Goal: Transaction & Acquisition: Obtain resource

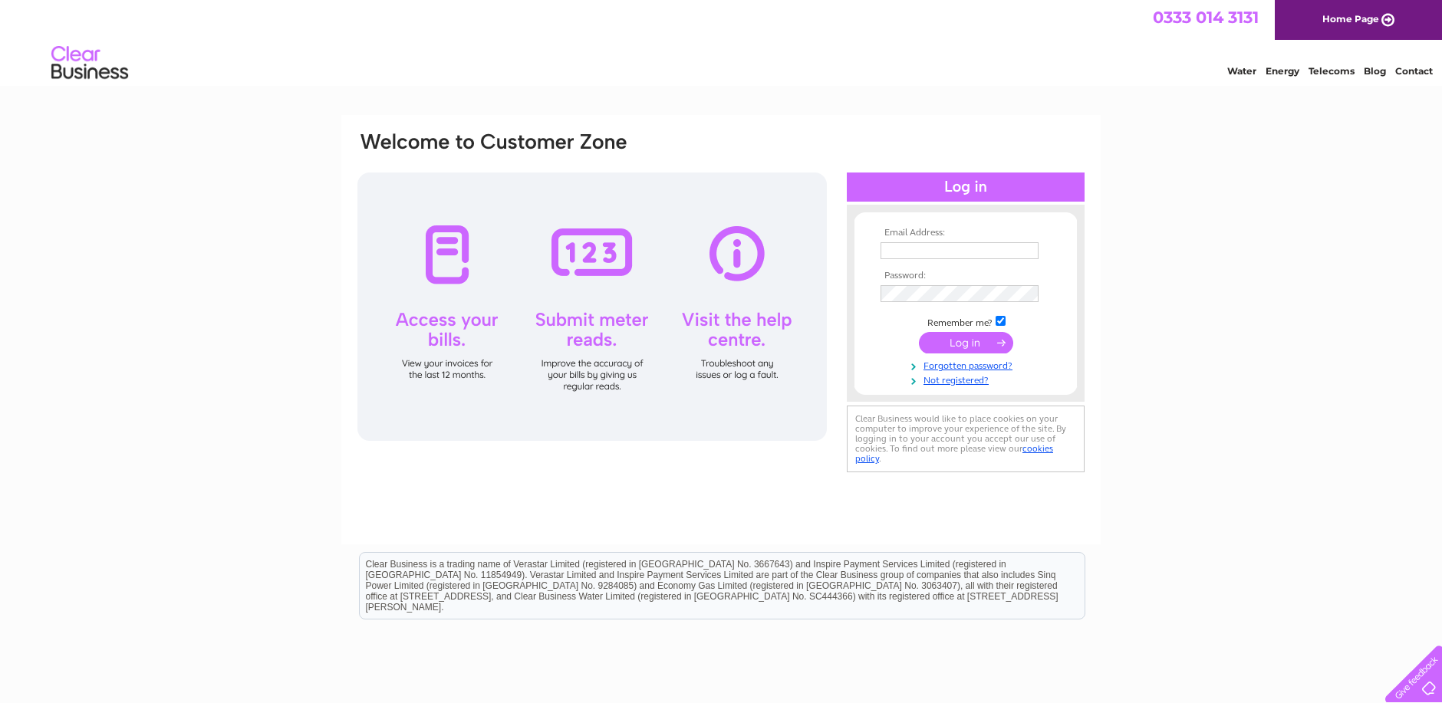
type input "feeneyandrew@hotmail.co.uk"
click at [972, 341] on input "submit" at bounding box center [966, 342] width 94 height 21
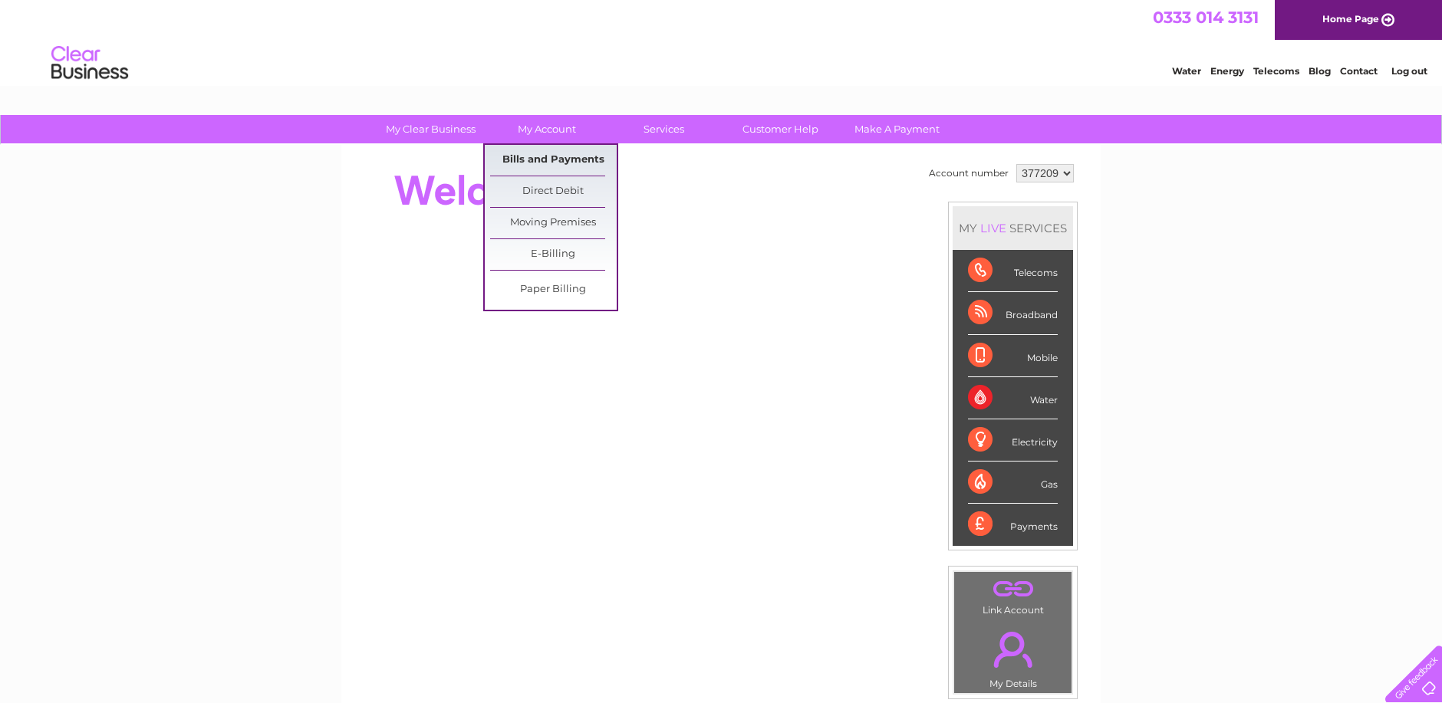
click at [577, 157] on link "Bills and Payments" at bounding box center [553, 160] width 127 height 31
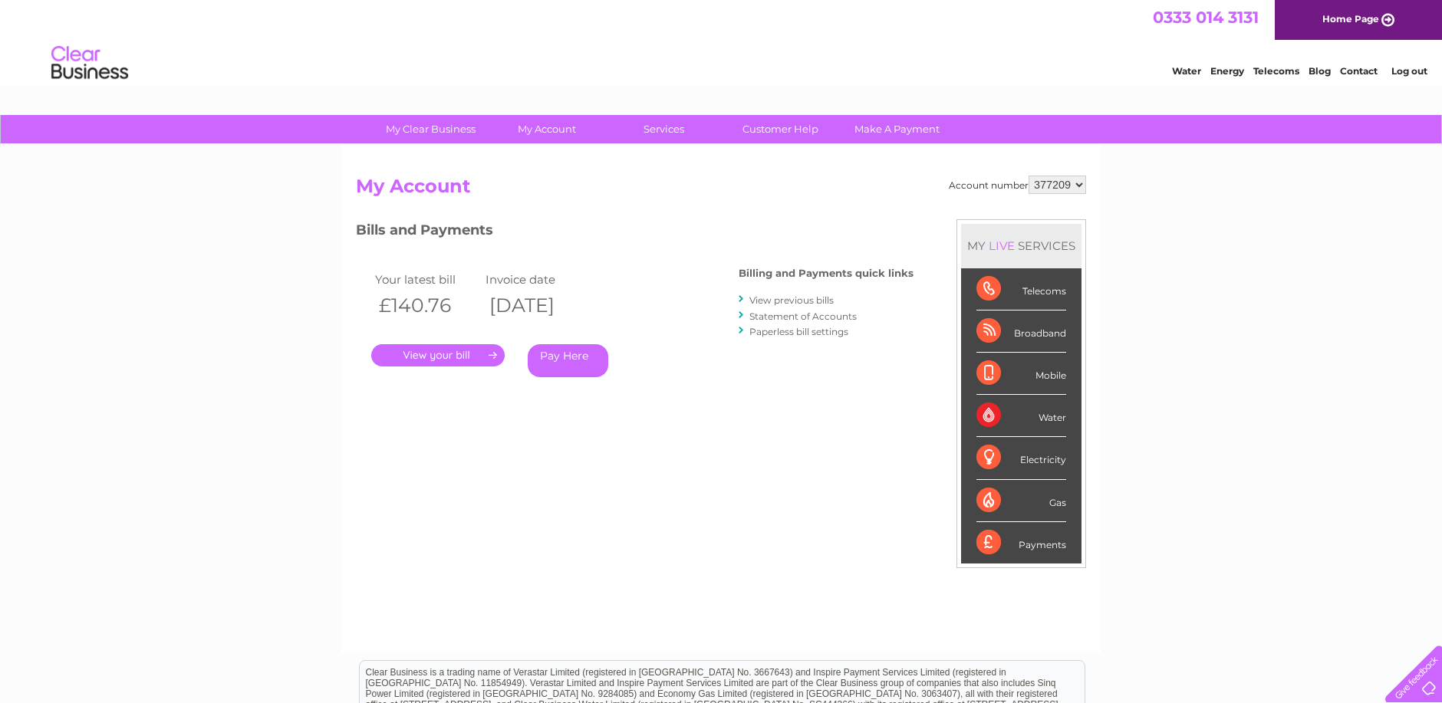
click at [487, 353] on link "." at bounding box center [437, 355] width 133 height 22
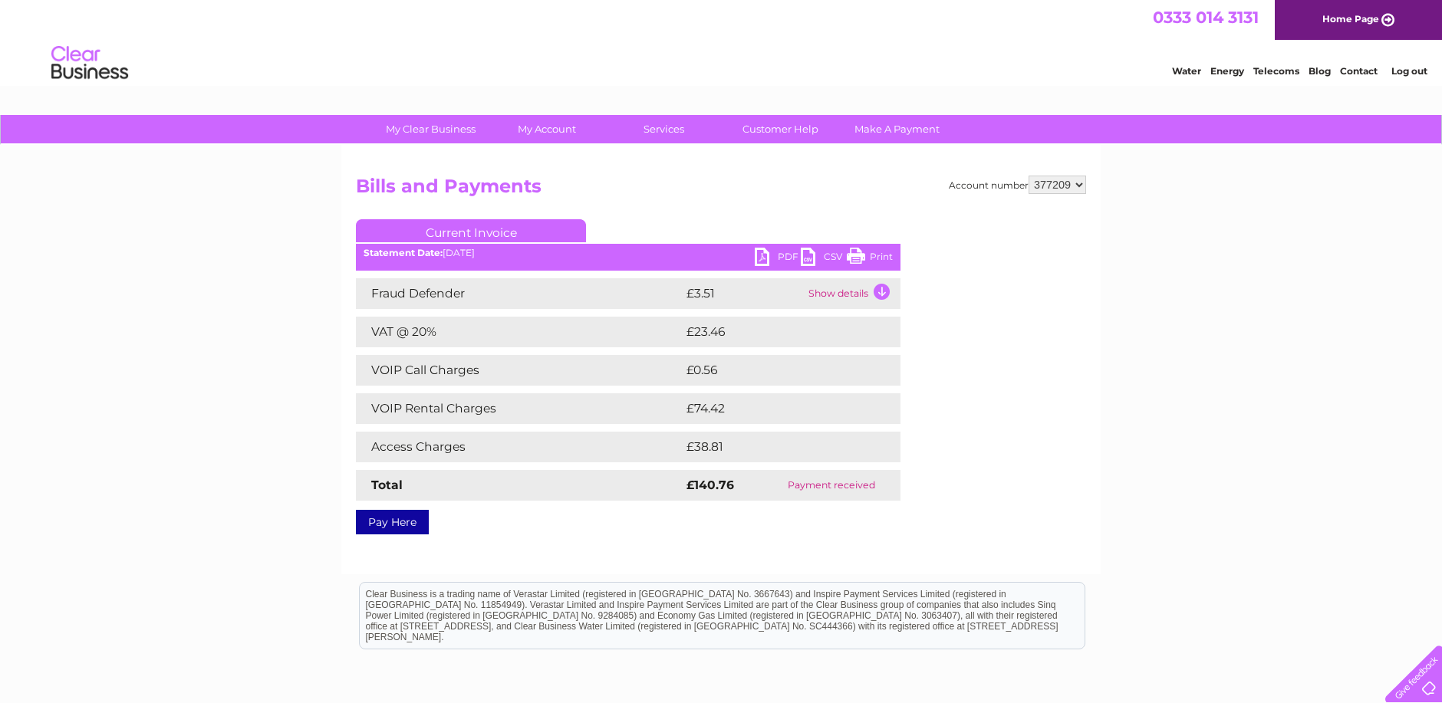
click at [766, 252] on link "PDF" at bounding box center [778, 259] width 46 height 22
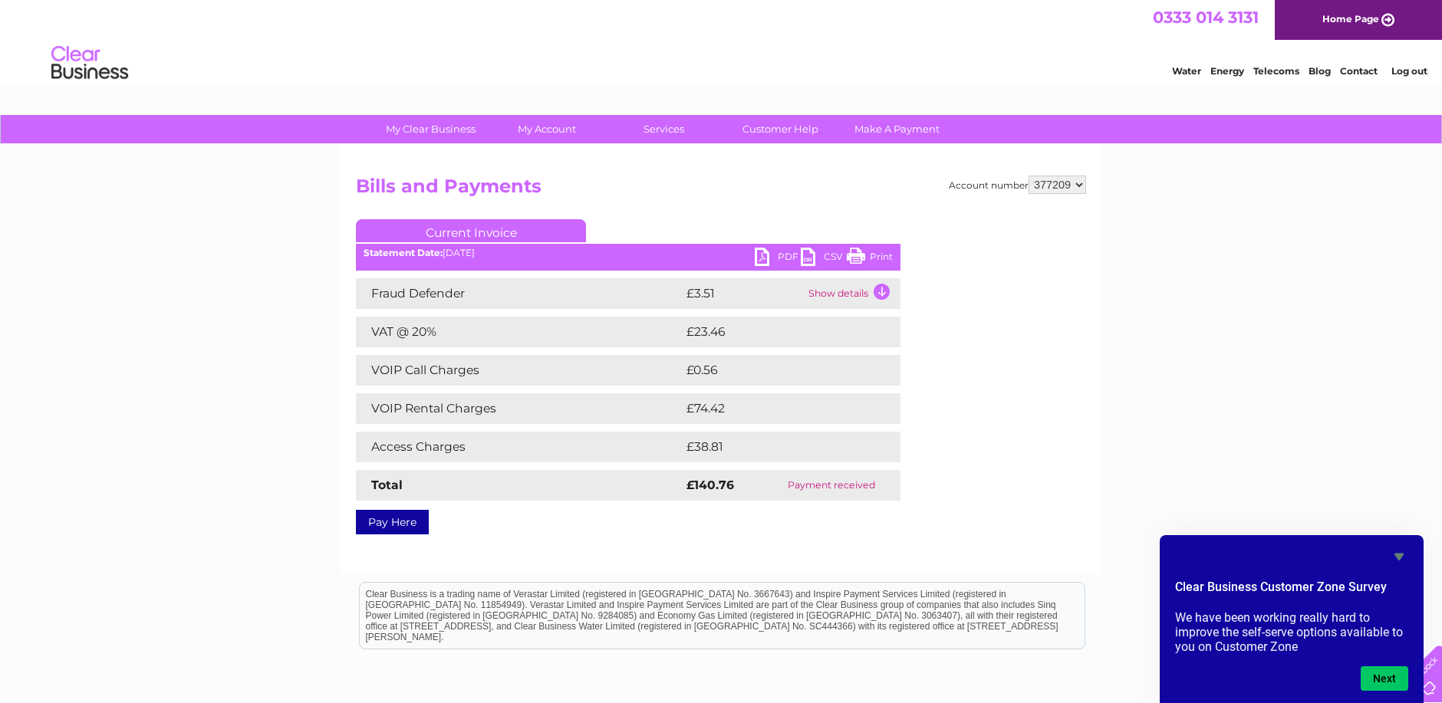
click at [488, 232] on link "Current Invoice" at bounding box center [471, 230] width 230 height 23
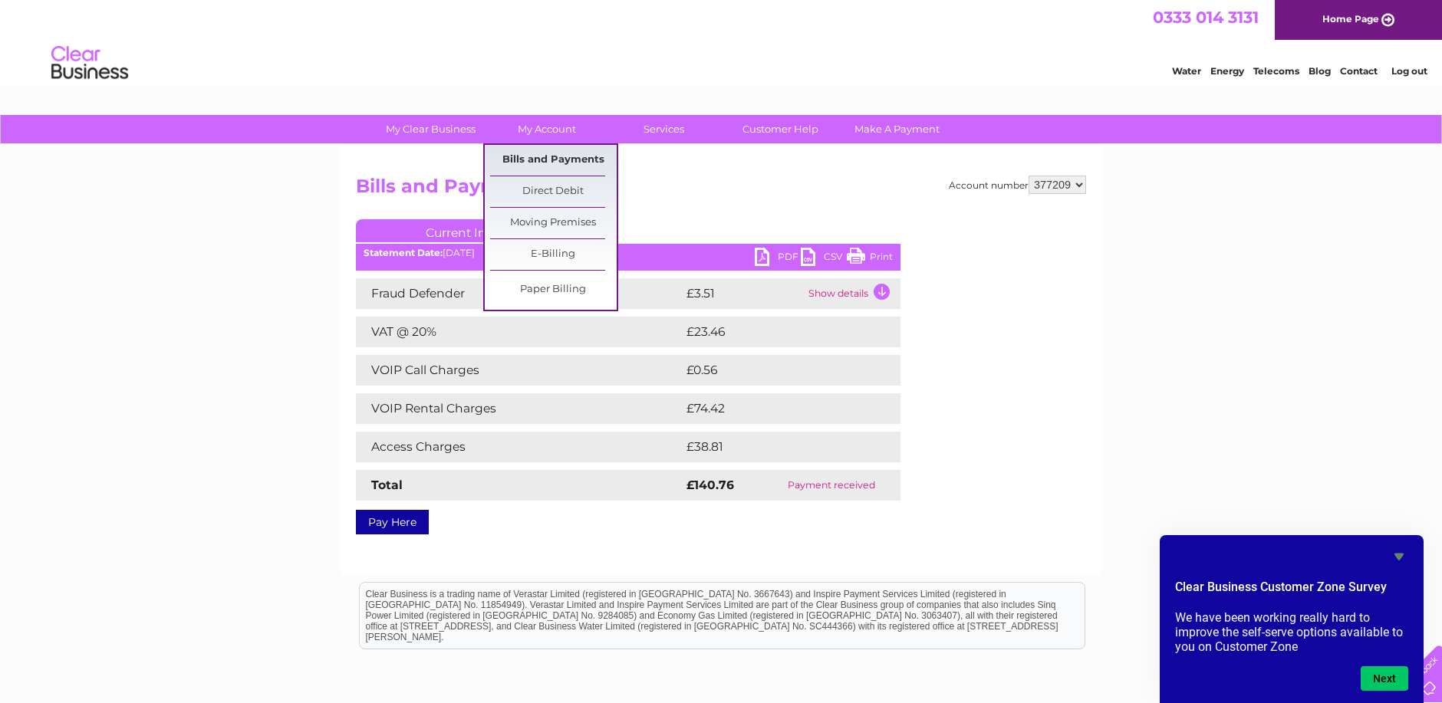
click at [554, 156] on link "Bills and Payments" at bounding box center [553, 160] width 127 height 31
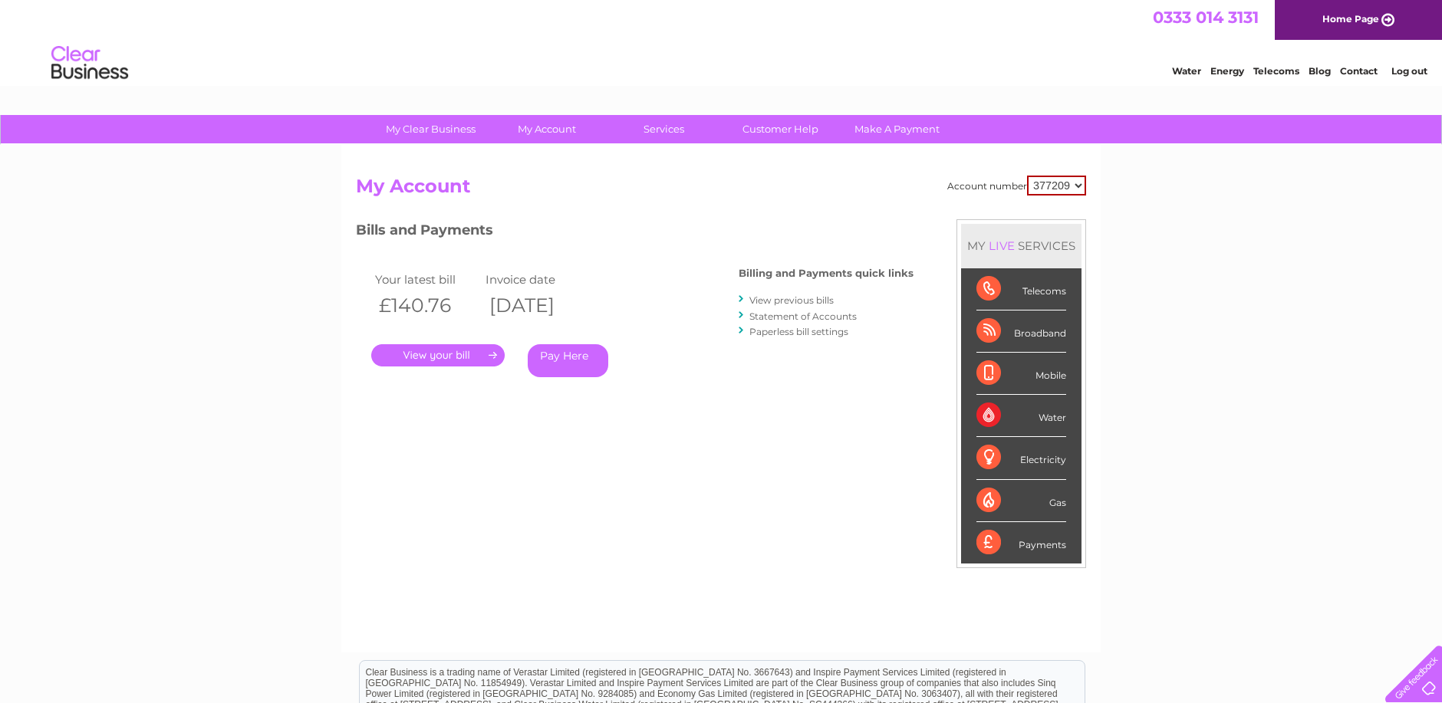
click at [807, 298] on link "View previous bills" at bounding box center [791, 300] width 84 height 12
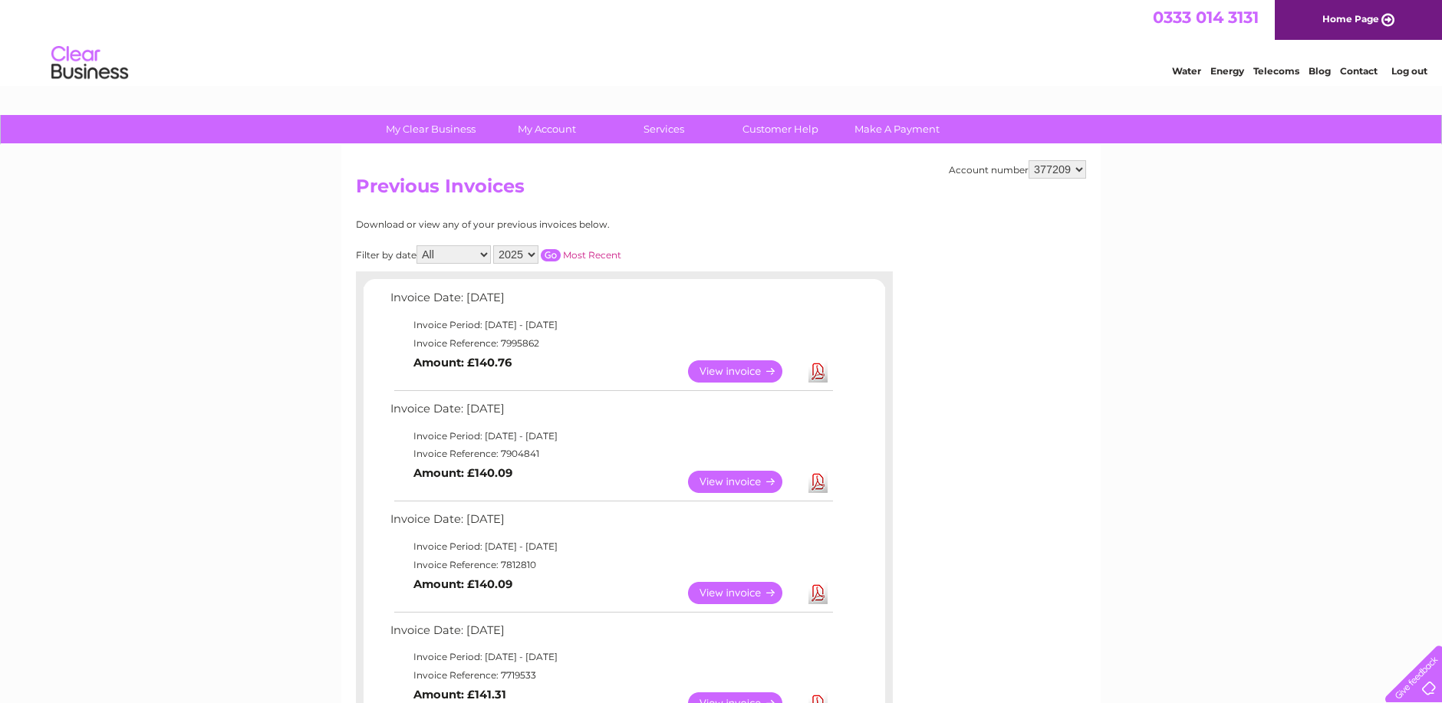
click at [724, 481] on link "View" at bounding box center [744, 482] width 113 height 22
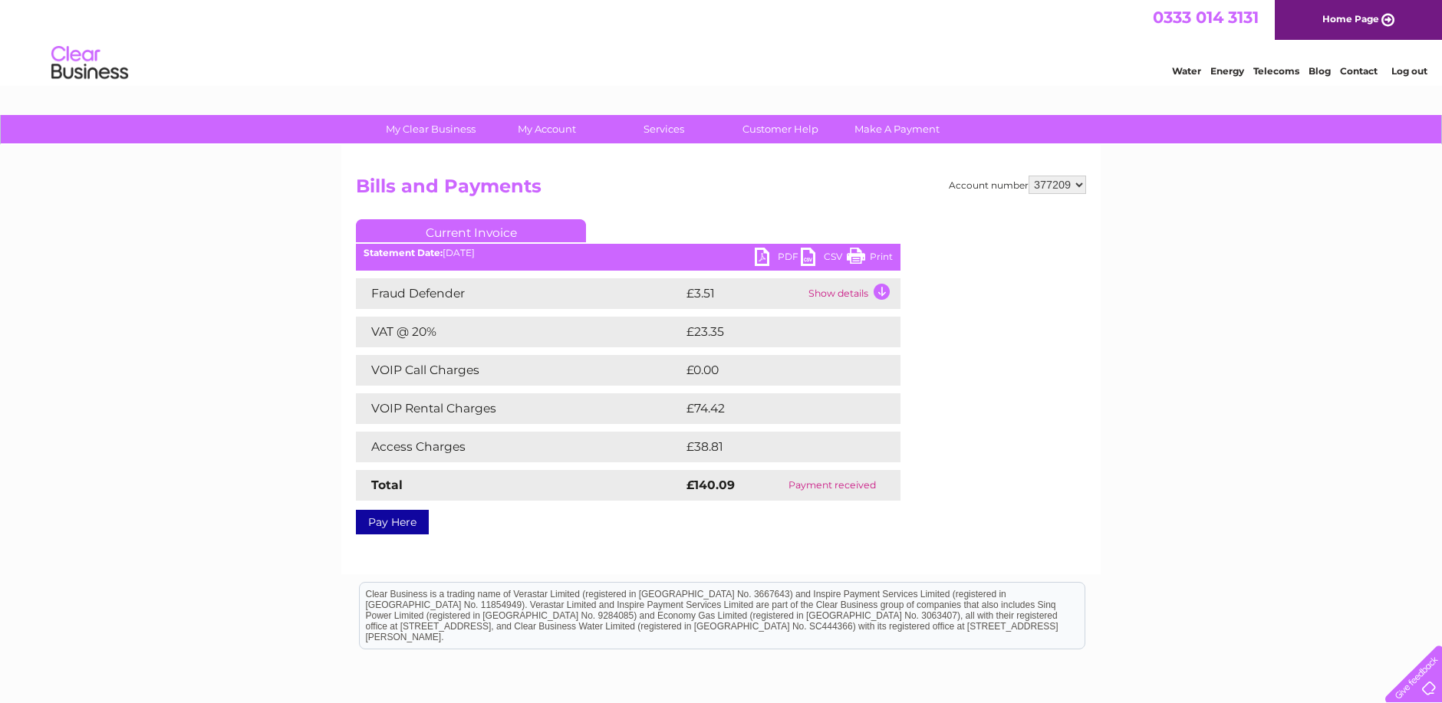
click at [784, 255] on link "PDF" at bounding box center [778, 259] width 46 height 22
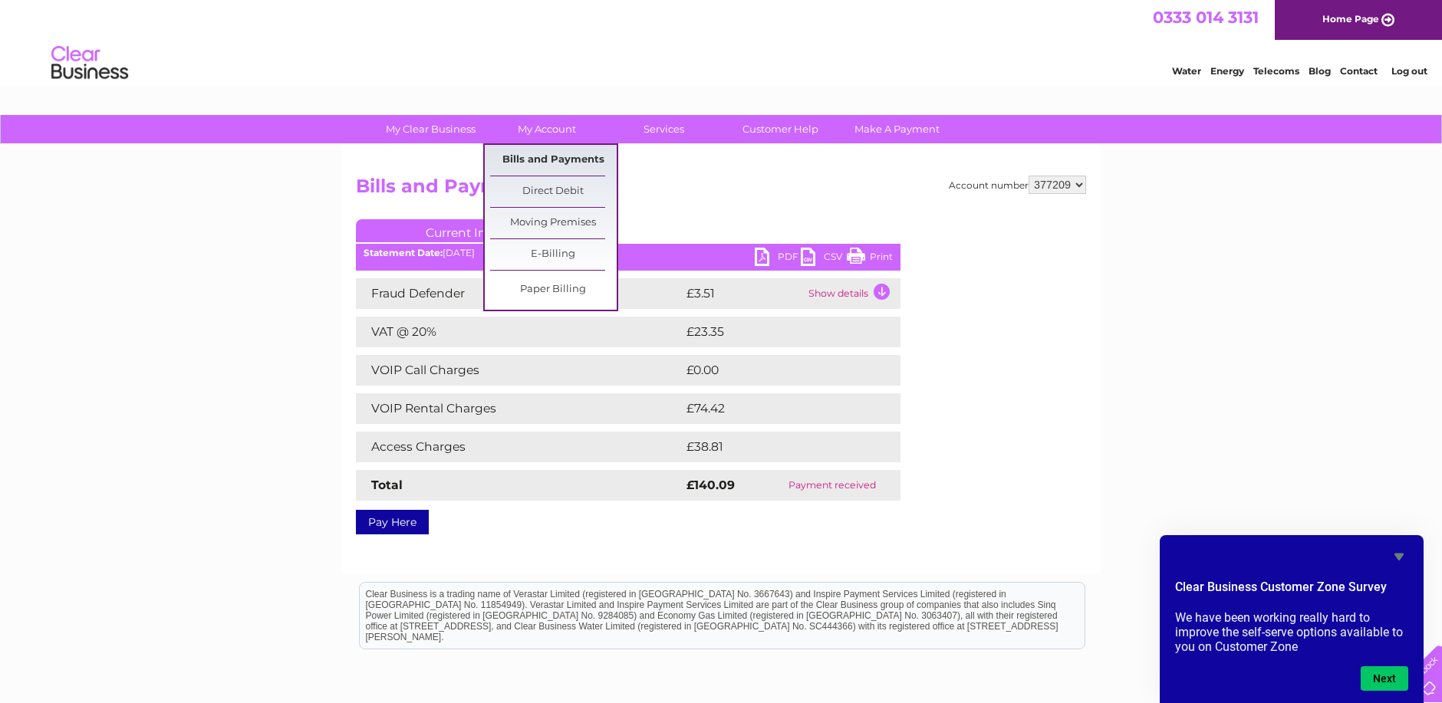
click at [554, 154] on link "Bills and Payments" at bounding box center [553, 160] width 127 height 31
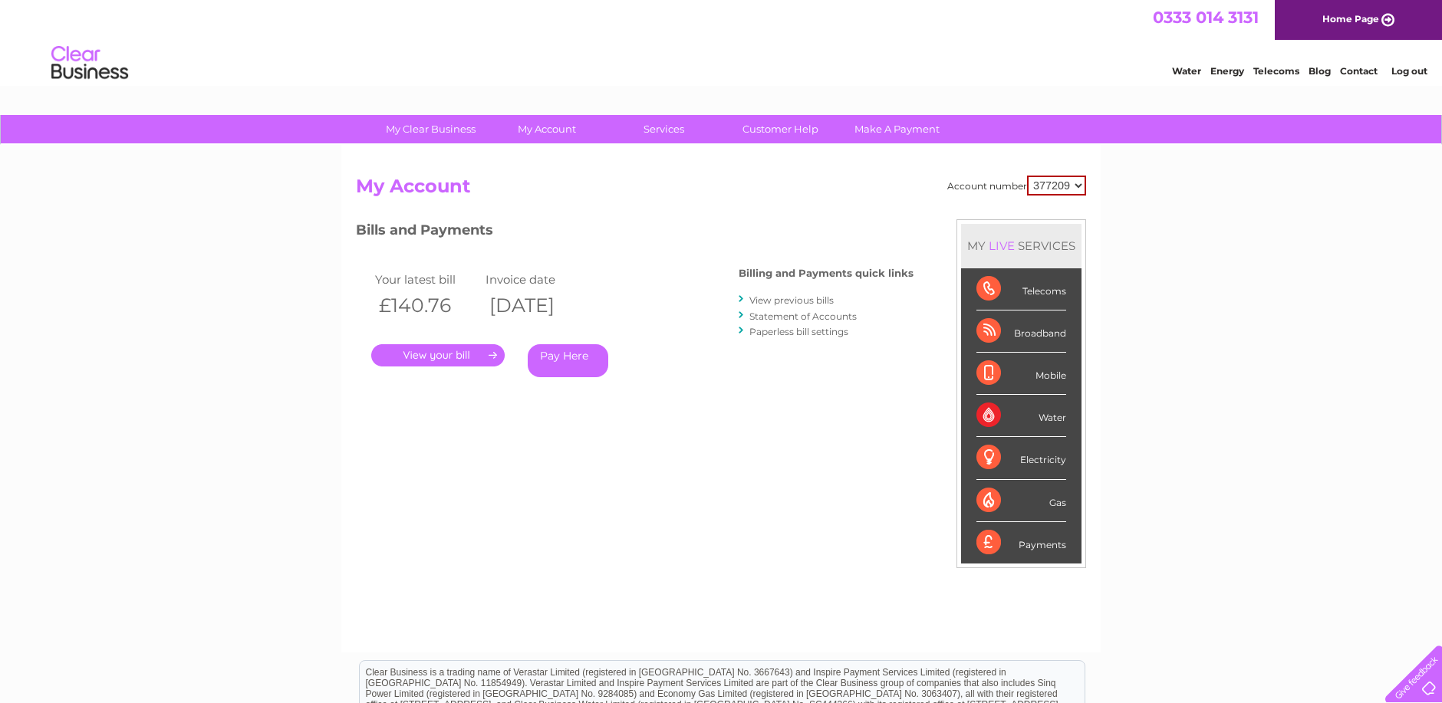
click at [781, 299] on link "View previous bills" at bounding box center [791, 300] width 84 height 12
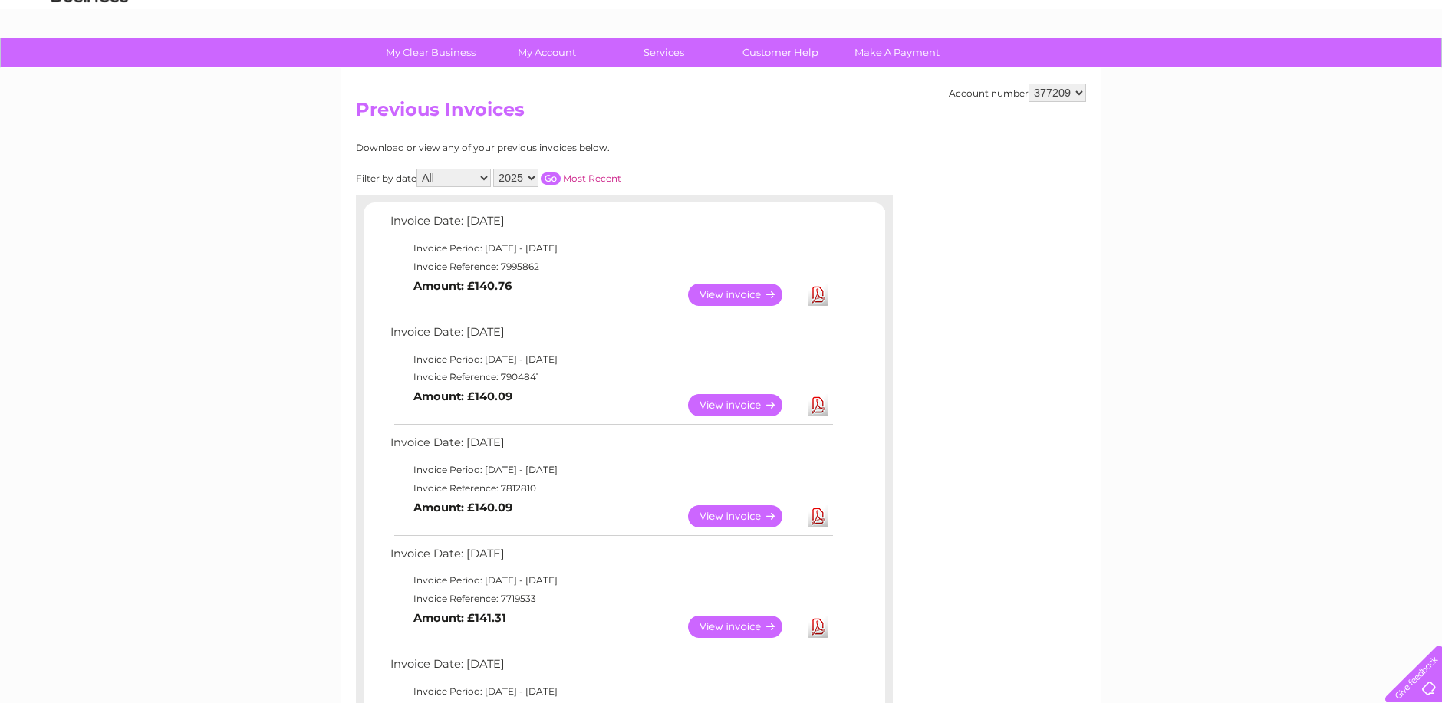
scroll to position [153, 0]
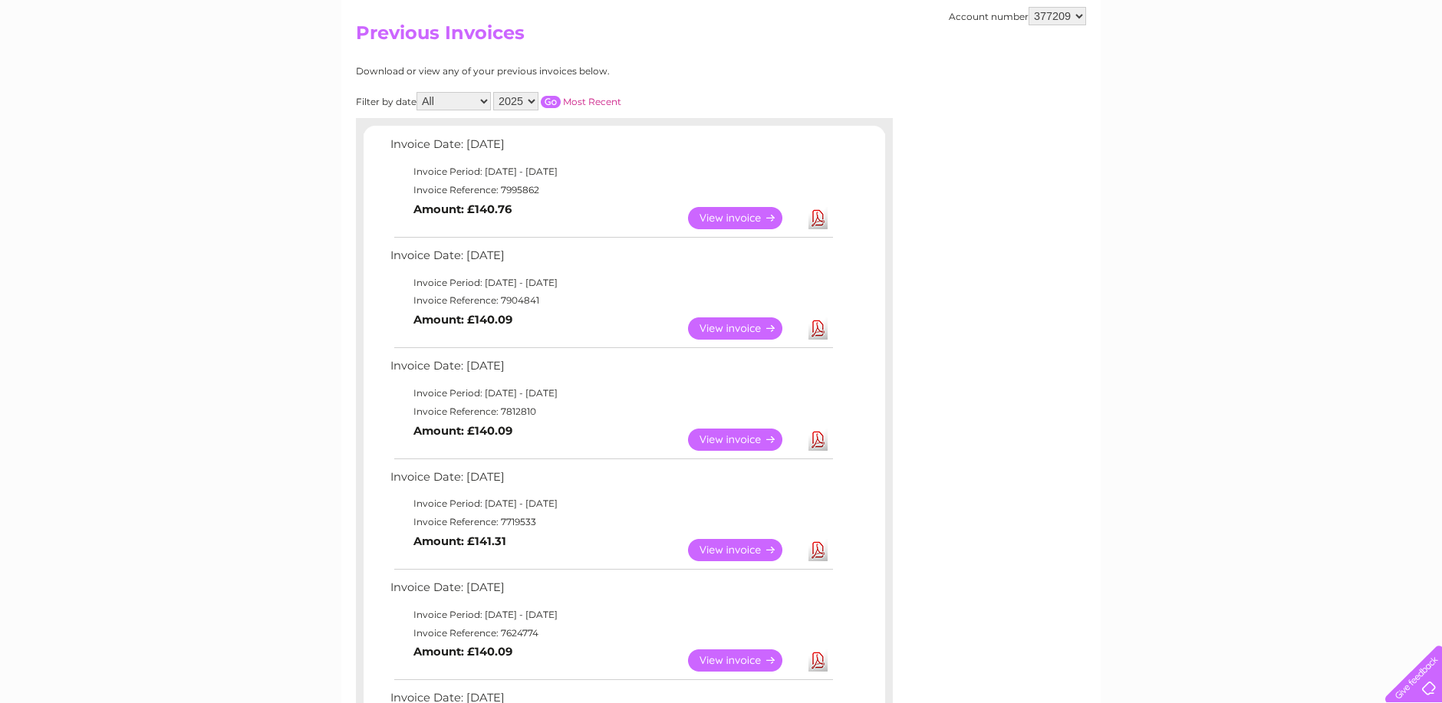
click at [719, 440] on link "View" at bounding box center [744, 440] width 113 height 22
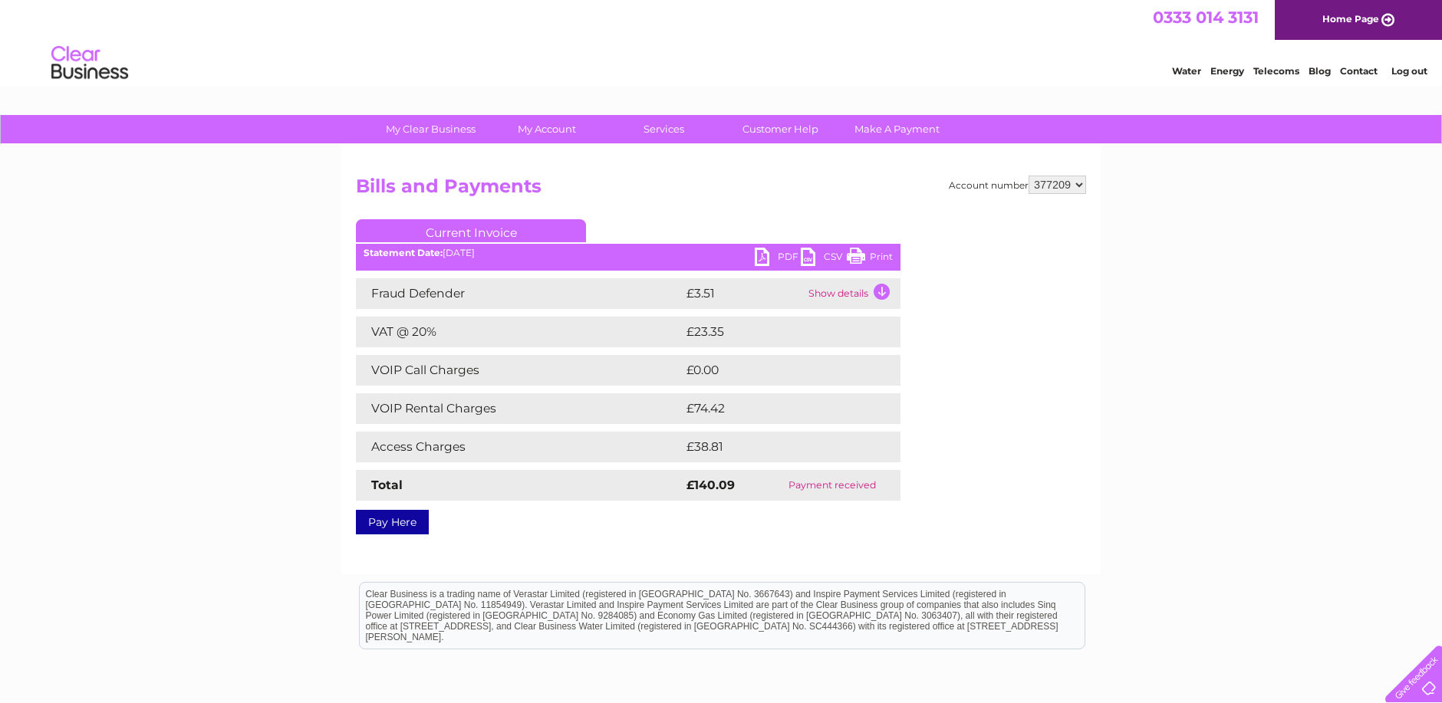
click at [787, 255] on link "PDF" at bounding box center [778, 259] width 46 height 22
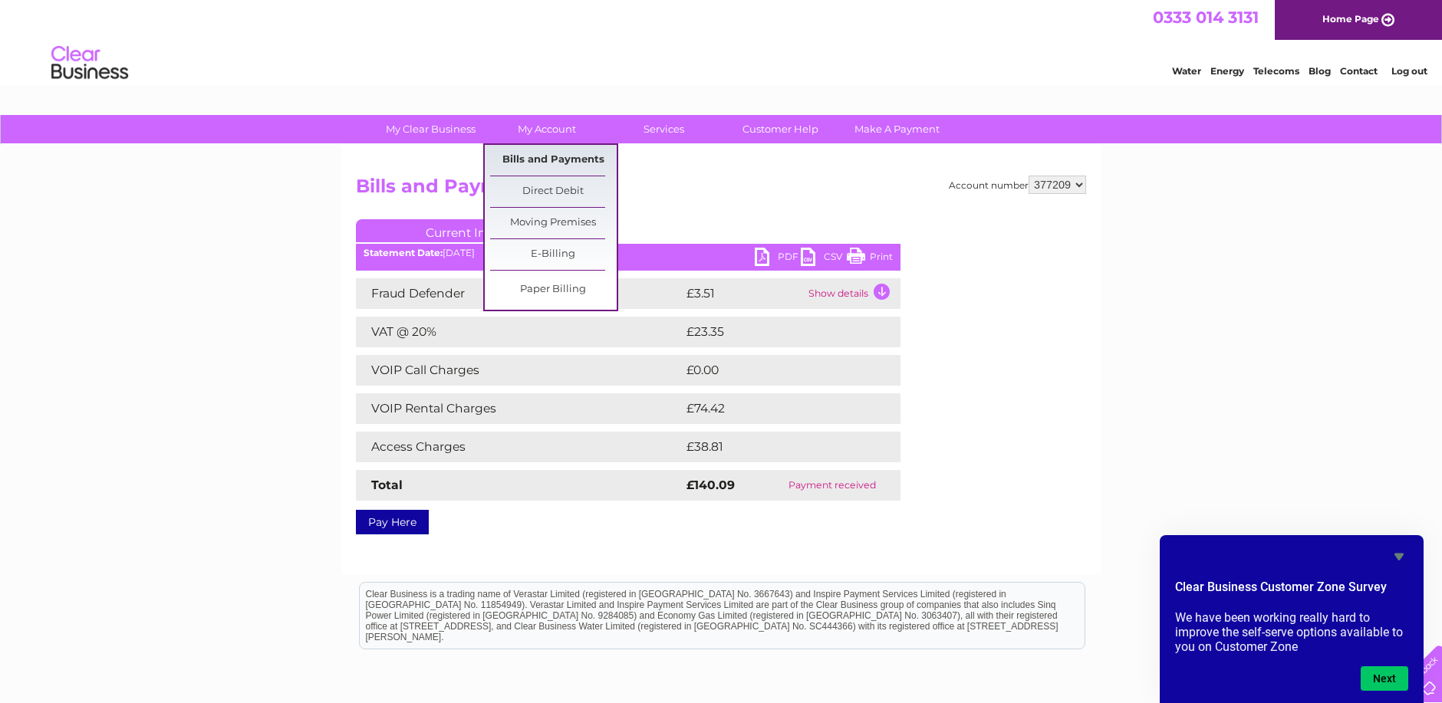
click at [560, 158] on link "Bills and Payments" at bounding box center [553, 160] width 127 height 31
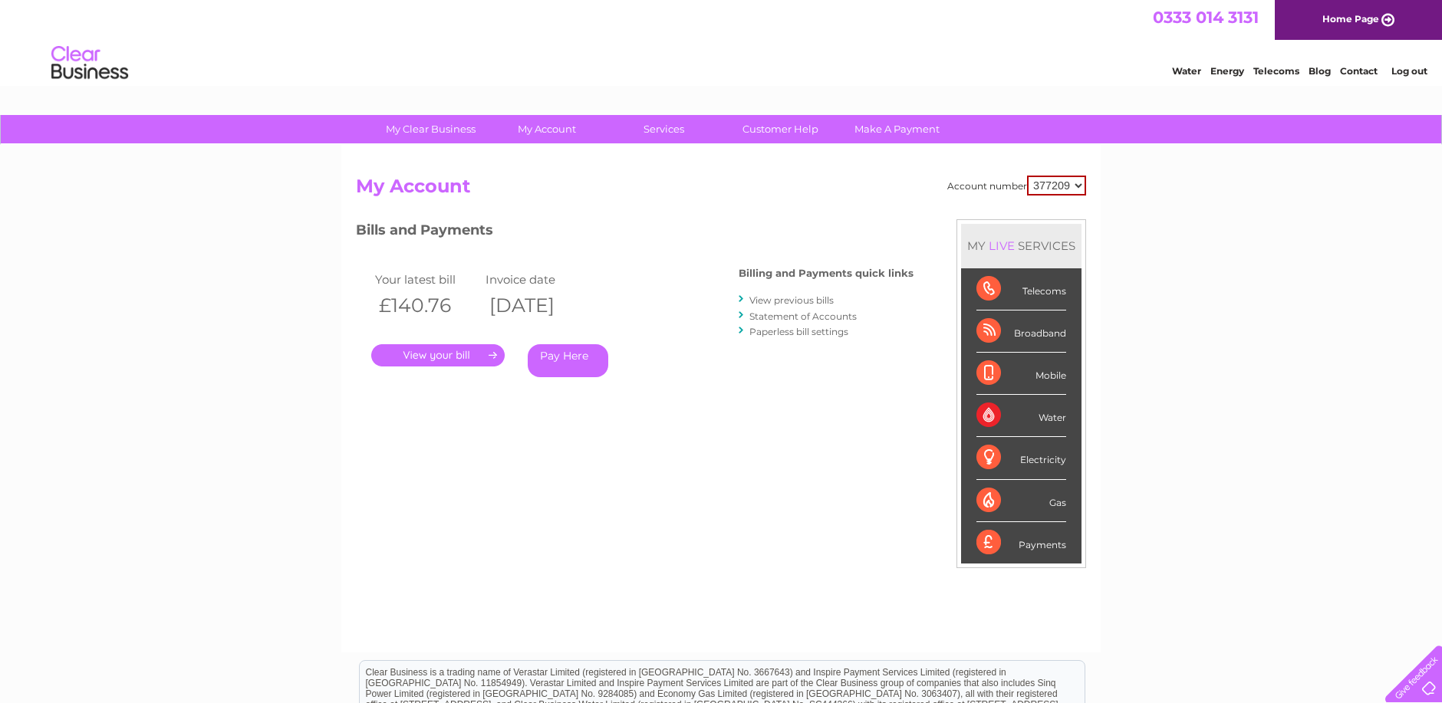
click at [806, 298] on link "View previous bills" at bounding box center [791, 300] width 84 height 12
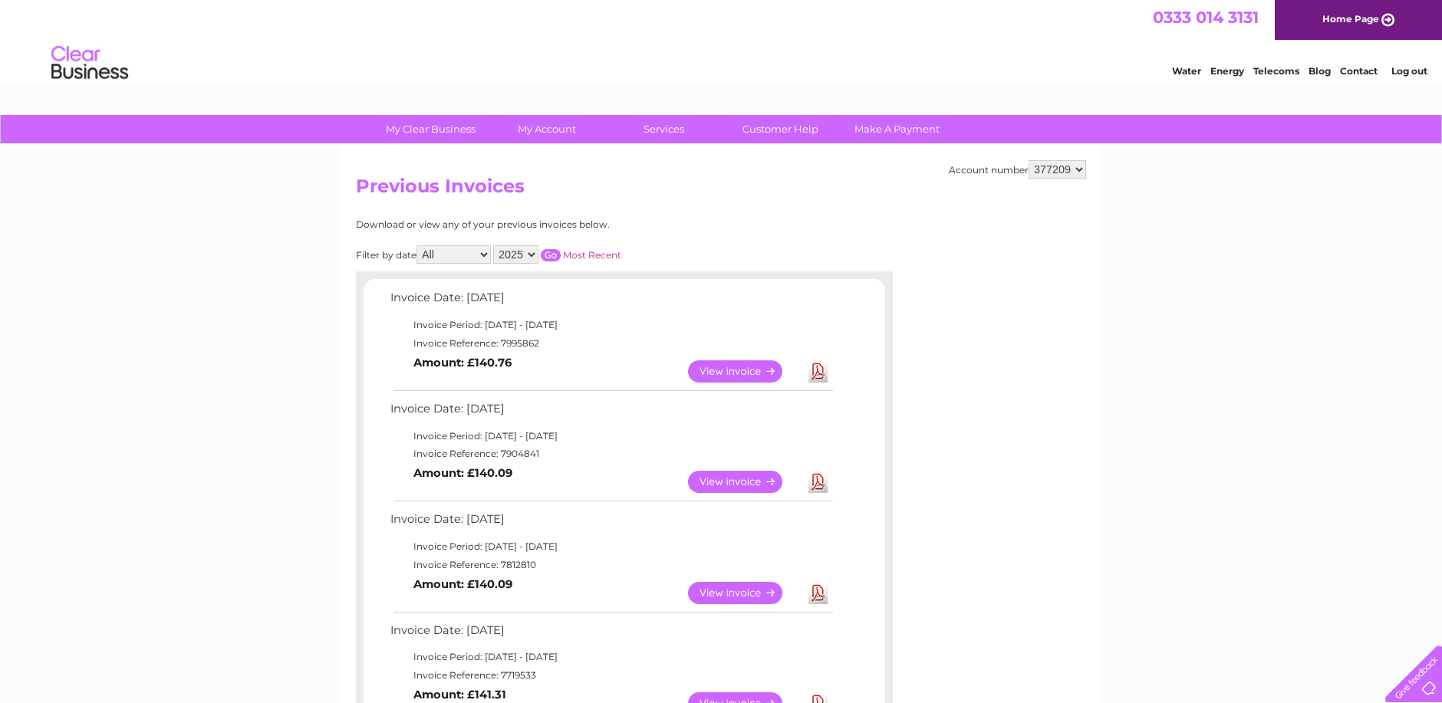
scroll to position [77, 0]
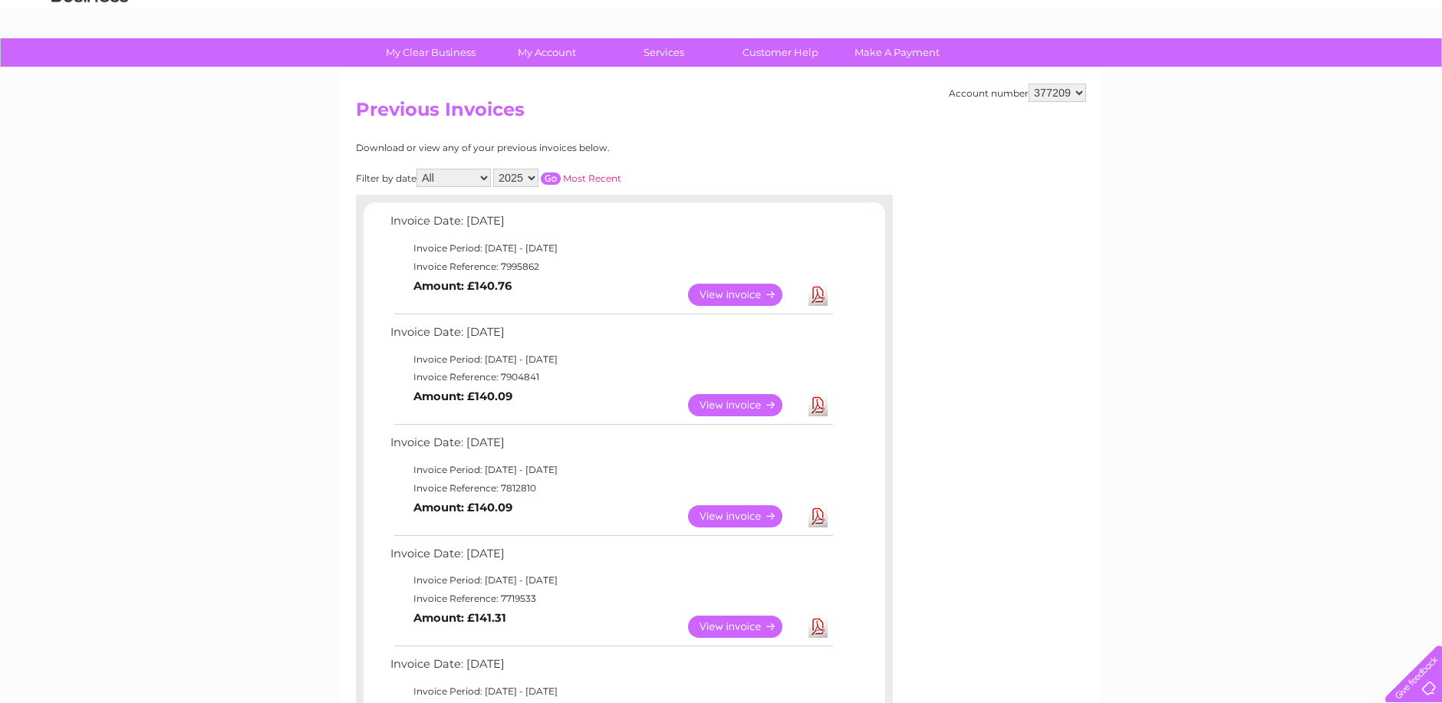
click at [743, 623] on link "View" at bounding box center [744, 627] width 113 height 22
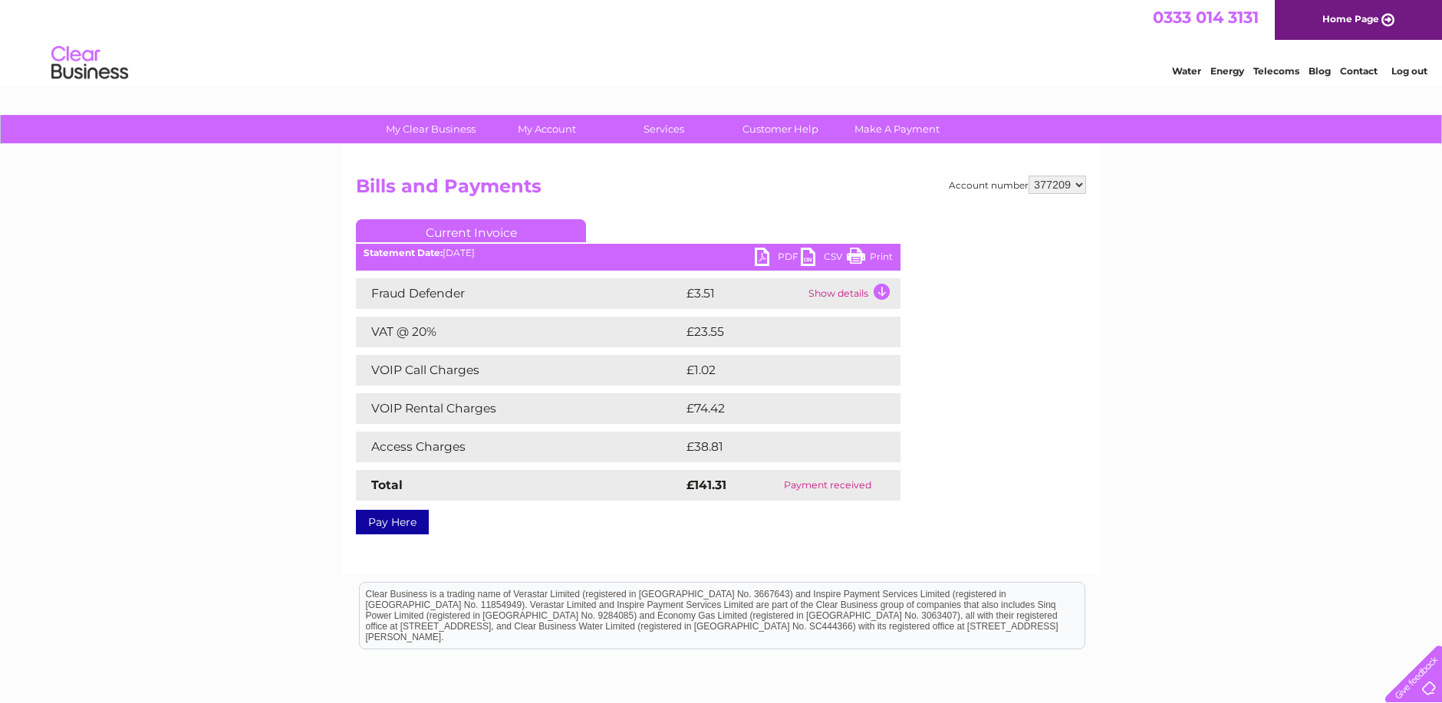
click at [781, 254] on link "PDF" at bounding box center [778, 259] width 46 height 22
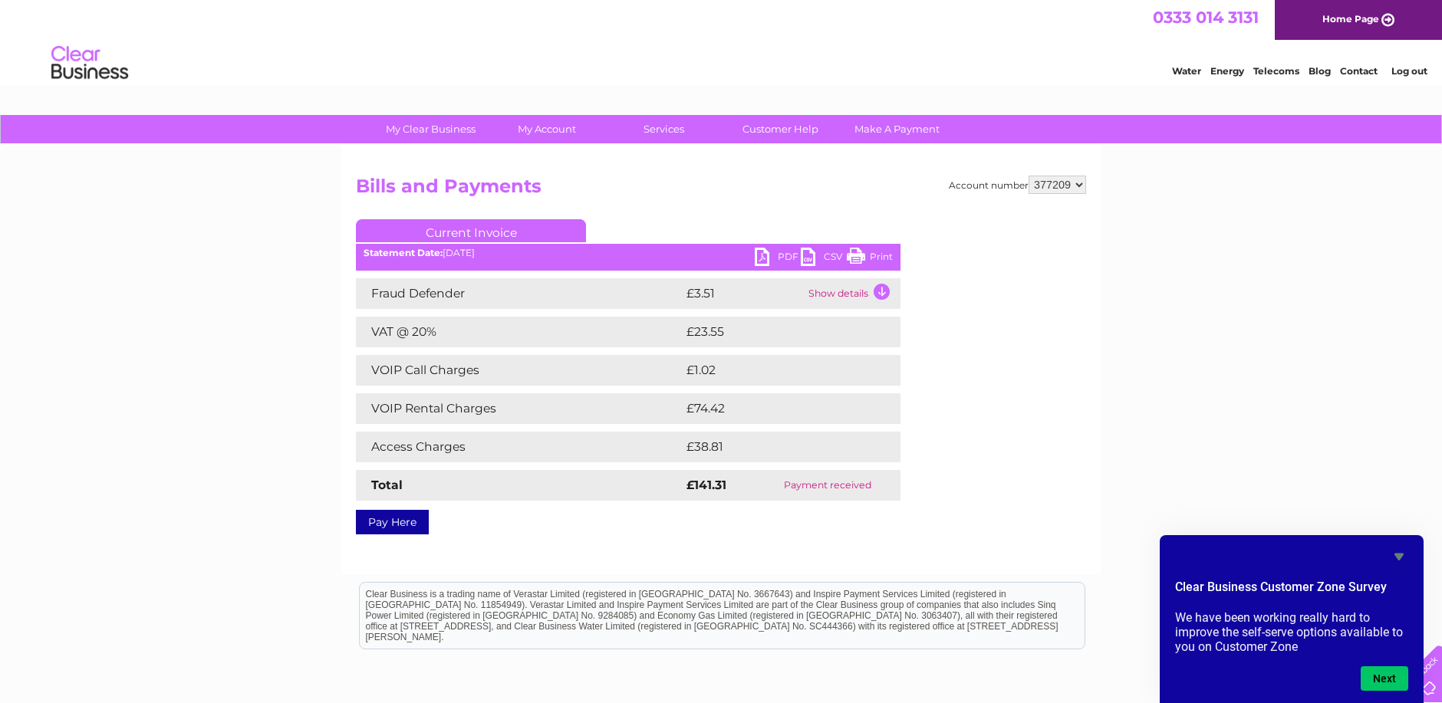
click at [1400, 69] on link "Log out" at bounding box center [1409, 71] width 36 height 12
